Goal: Task Accomplishment & Management: Use online tool/utility

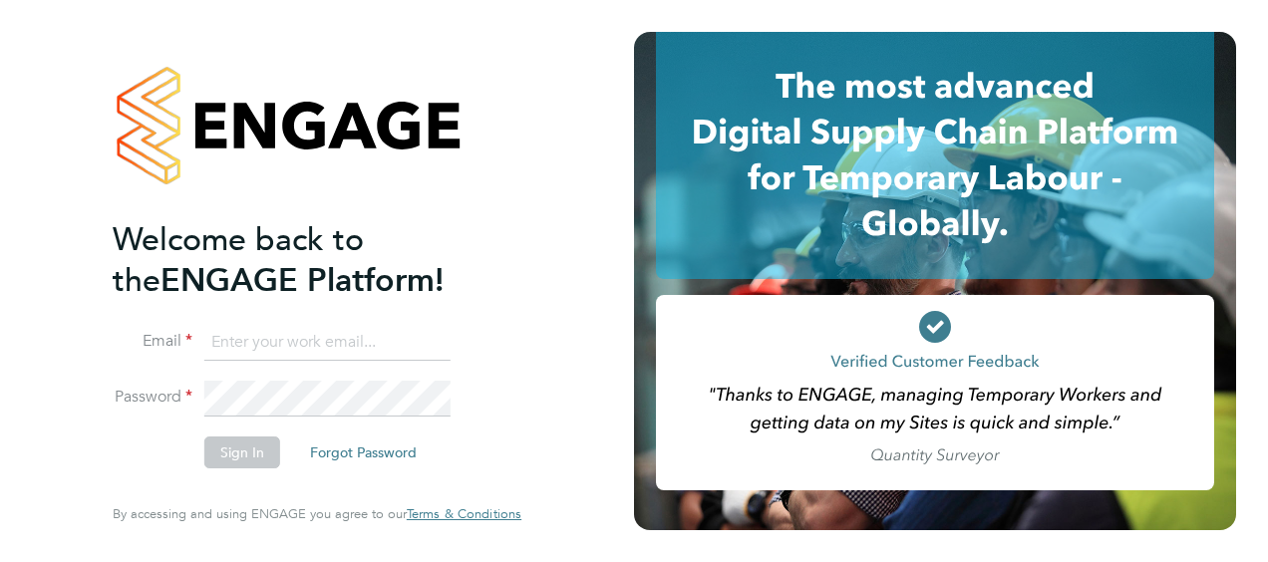
type input "connor.pattenden@vistry.co.uk"
click at [229, 440] on button "Sign In" at bounding box center [242, 453] width 76 height 32
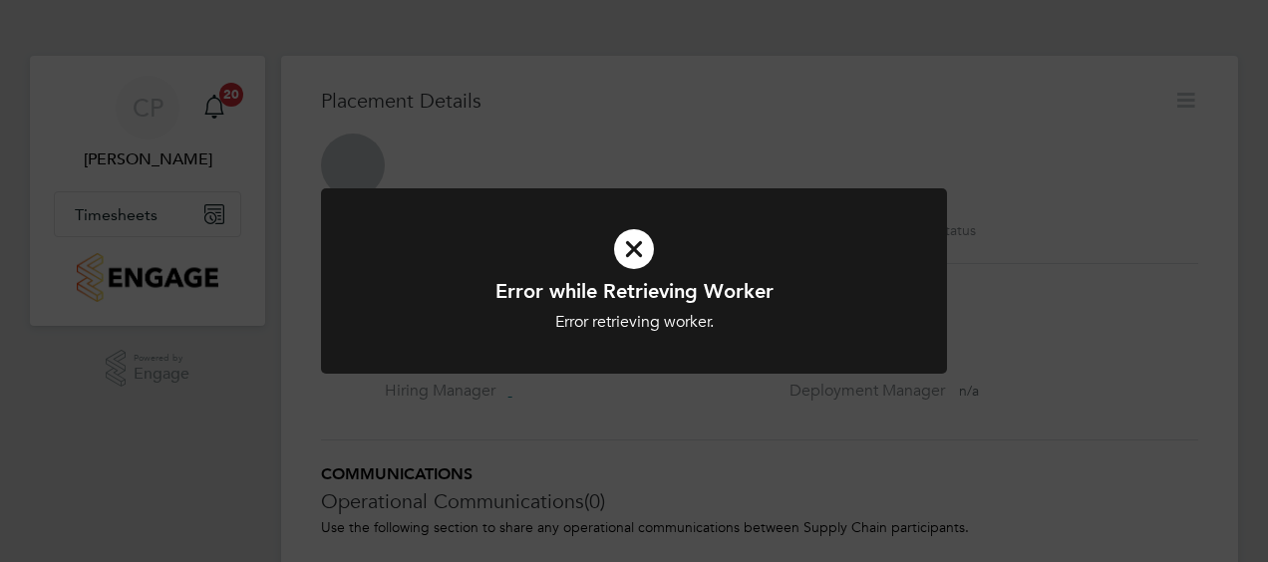
click at [162, 387] on div "Error while Retrieving Worker Error retrieving worker. Cancel Okay" at bounding box center [634, 281] width 1268 height 562
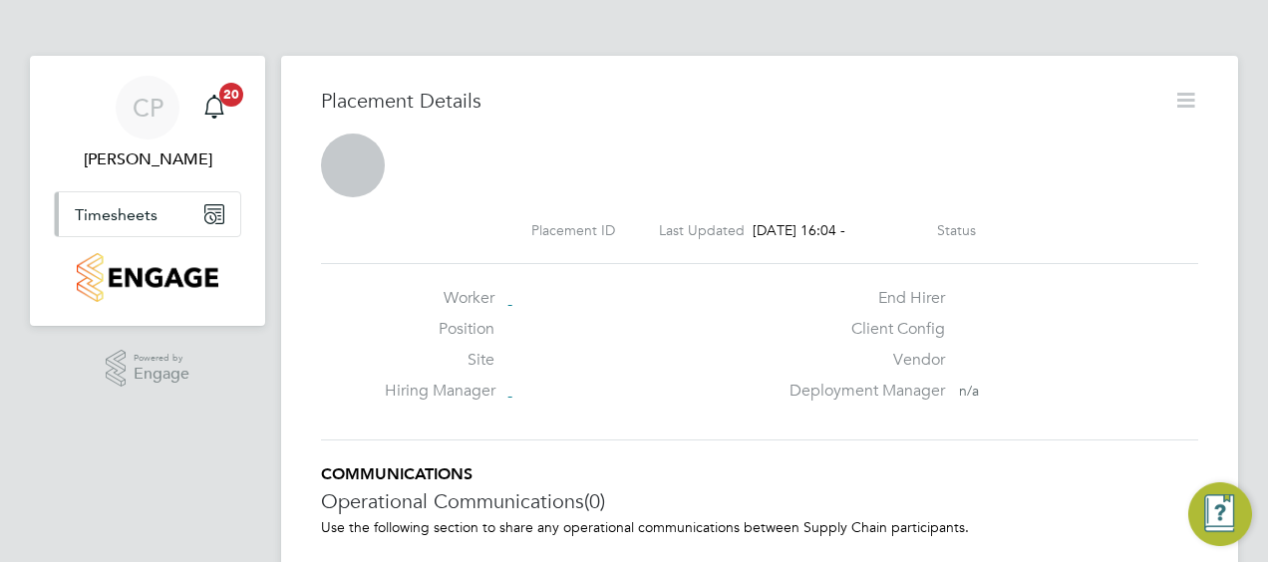
click at [136, 211] on span "Timesheets" at bounding box center [116, 214] width 83 height 19
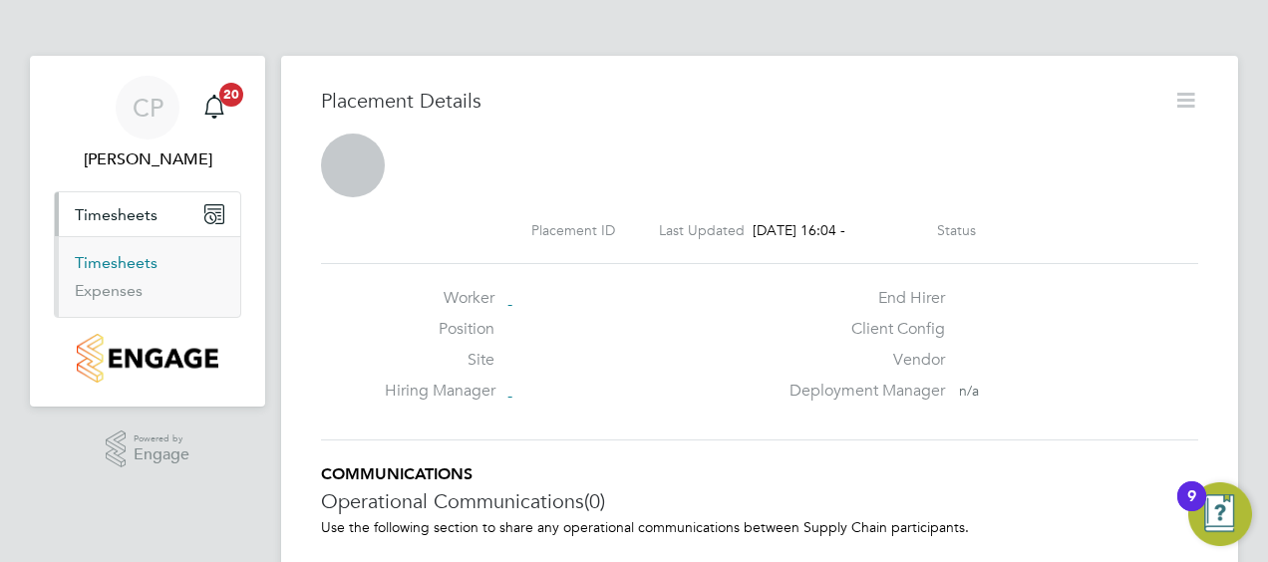
click at [114, 265] on link "Timesheets" at bounding box center [116, 262] width 83 height 19
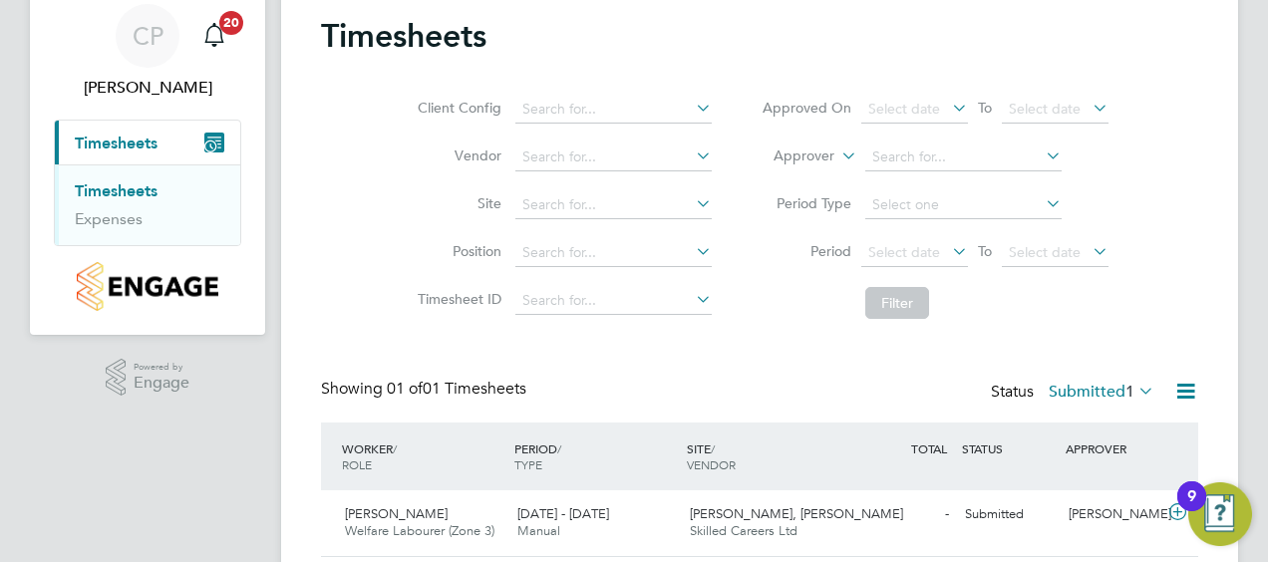
scroll to position [138, 0]
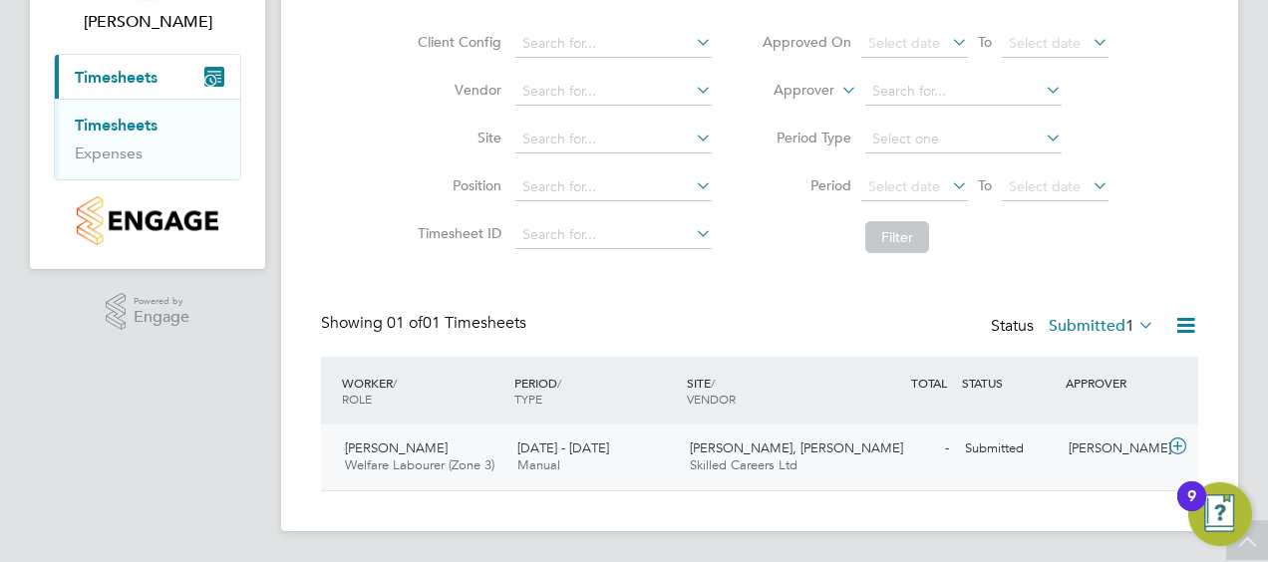
click at [749, 459] on span "Skilled Careers Ltd" at bounding box center [744, 465] width 108 height 17
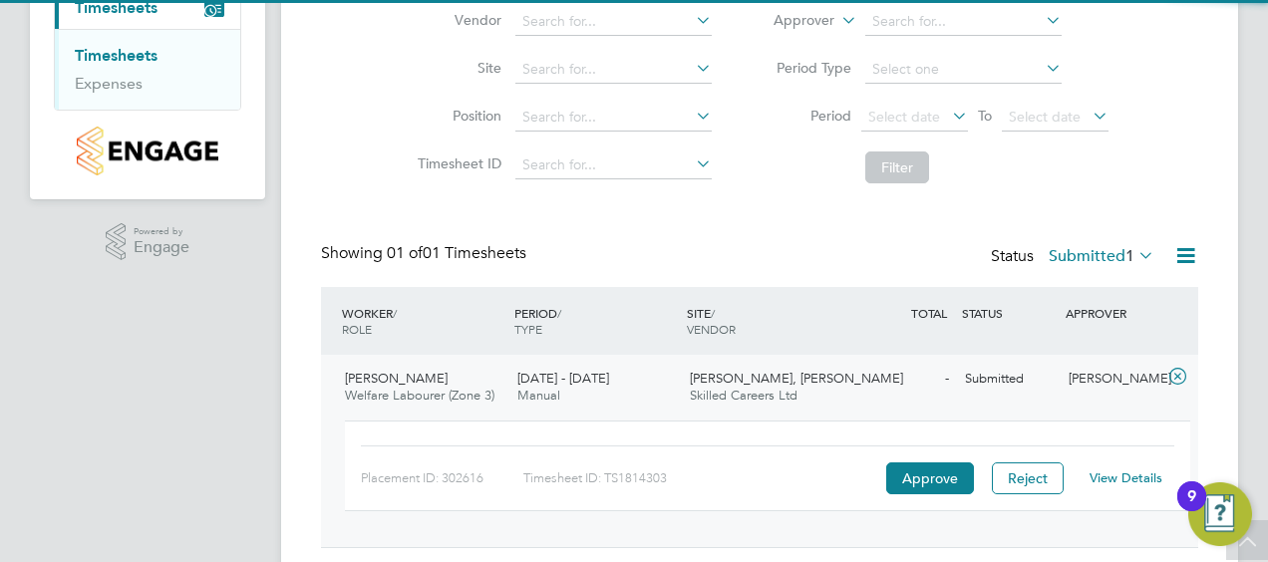
scroll to position [263, 0]
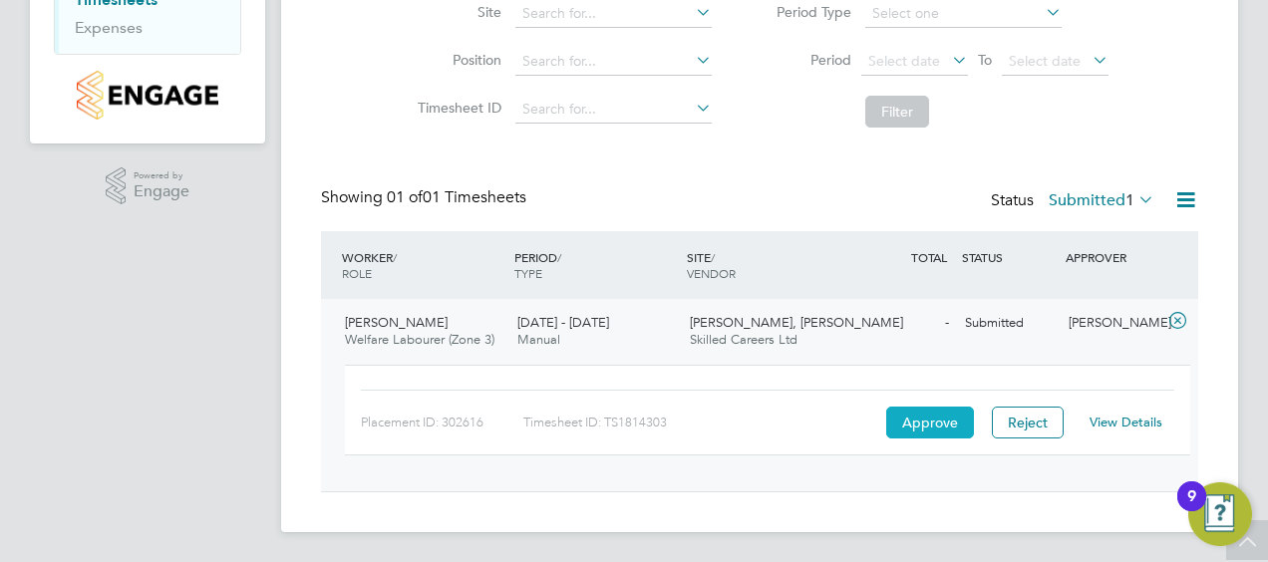
click at [920, 415] on button "Approve" at bounding box center [930, 423] width 88 height 32
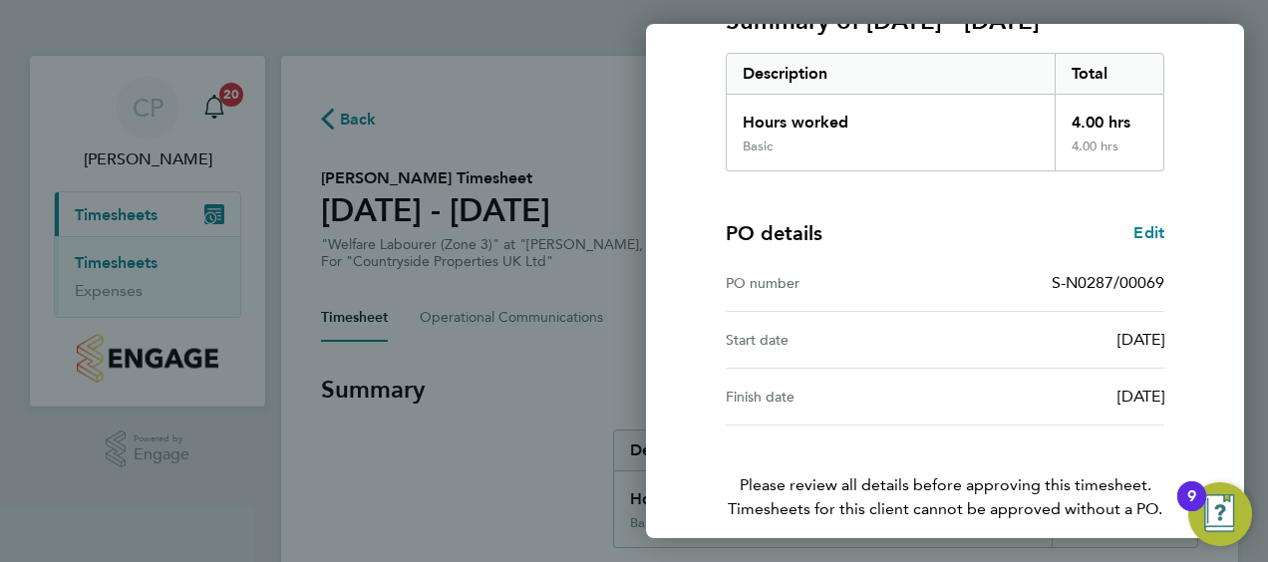
scroll to position [391, 0]
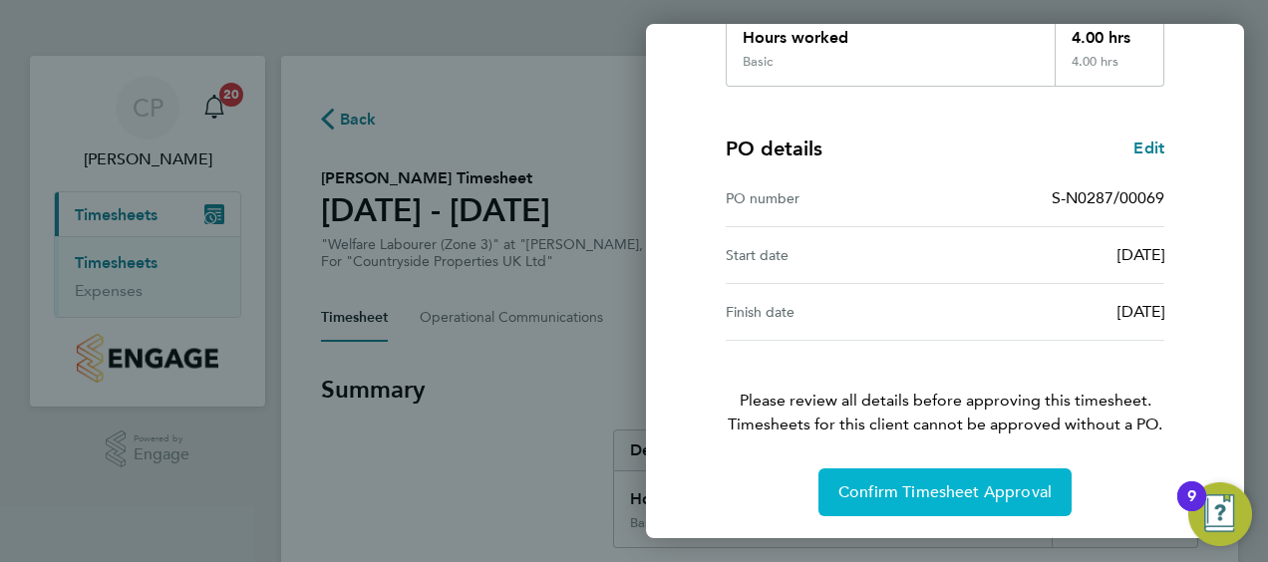
click at [899, 483] on span "Confirm Timesheet Approval" at bounding box center [945, 493] width 213 height 20
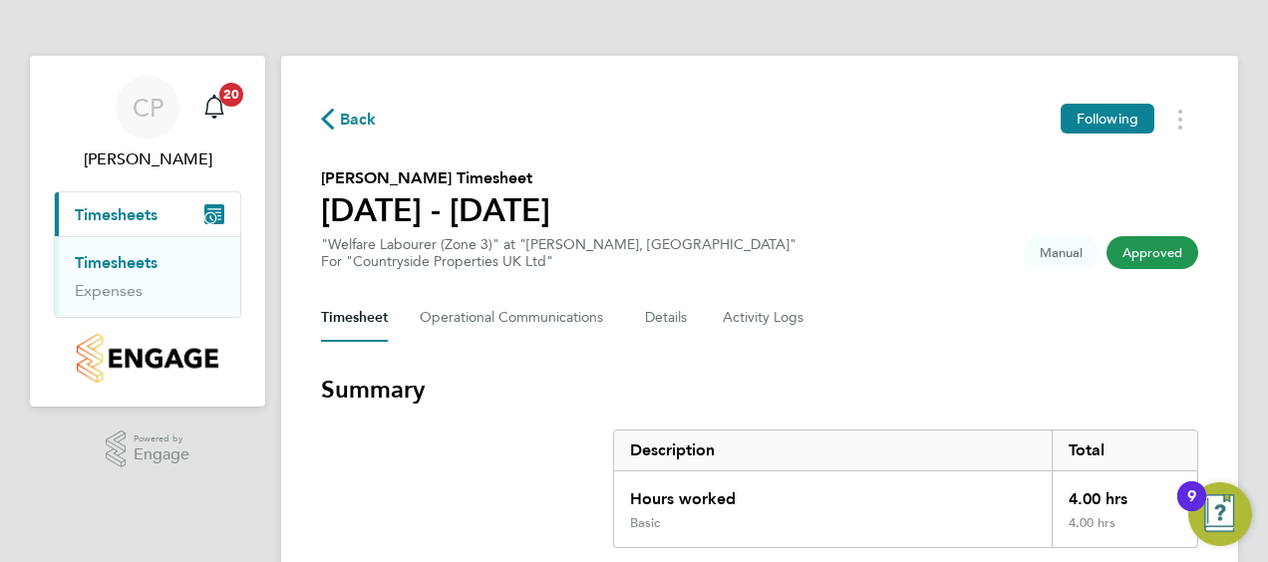
click at [103, 201] on button "Current page: Timesheets" at bounding box center [147, 214] width 185 height 44
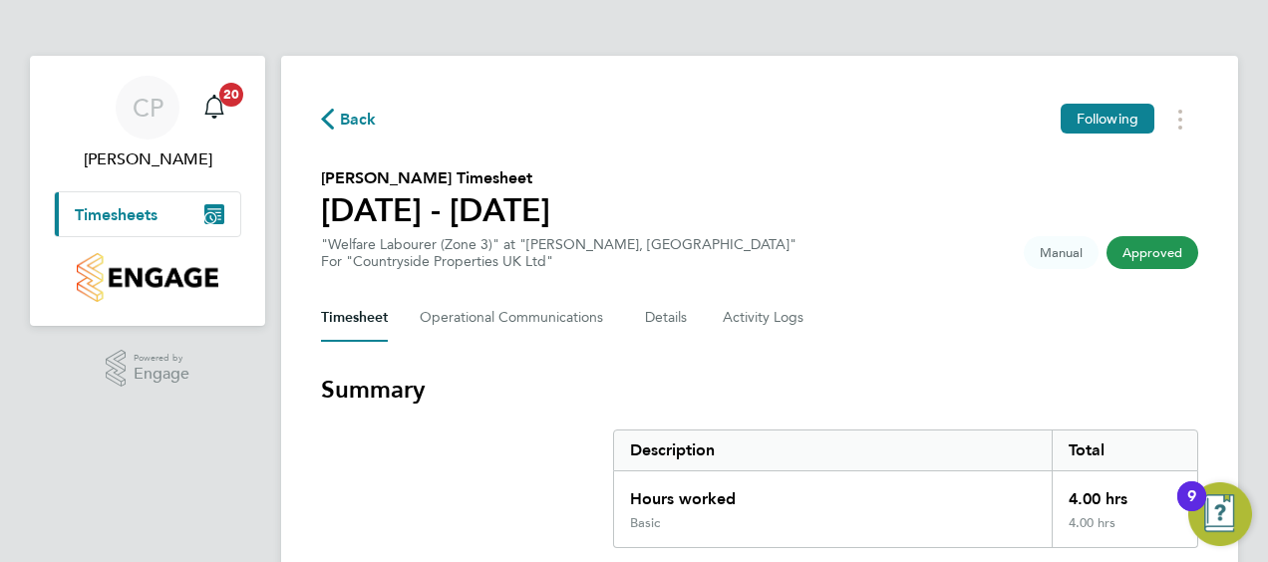
click at [99, 224] on button "Current page: Timesheets" at bounding box center [147, 214] width 185 height 44
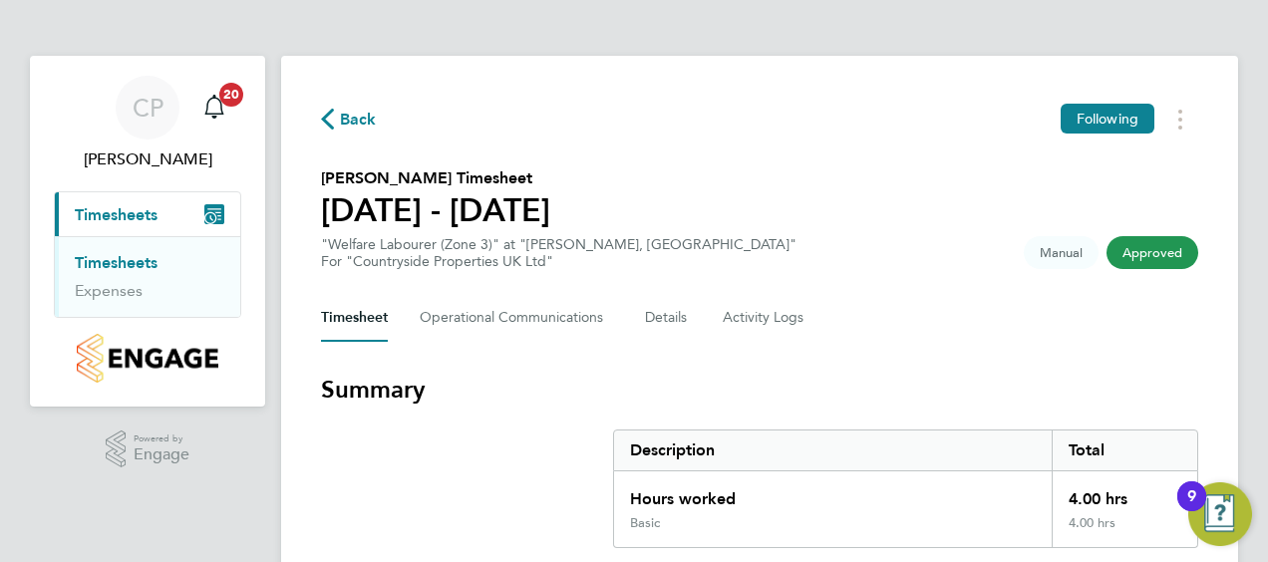
click at [103, 262] on link "Timesheets" at bounding box center [116, 262] width 83 height 19
